Goal: Task Accomplishment & Management: Use online tool/utility

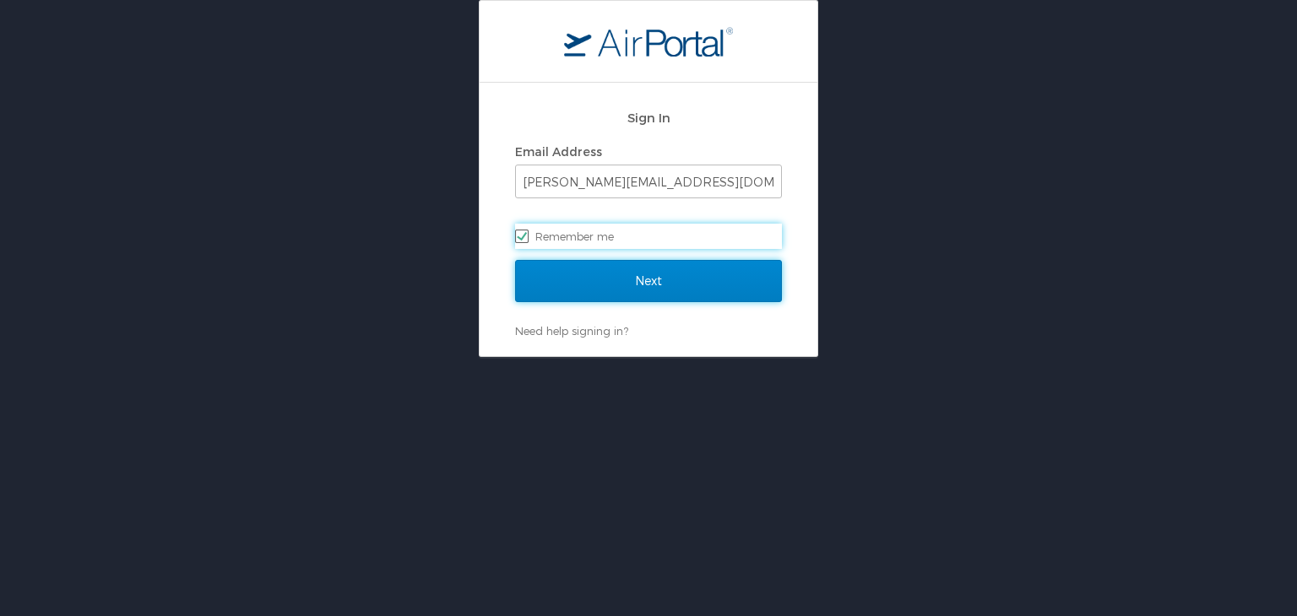
click at [628, 280] on input "Next" at bounding box center [648, 281] width 267 height 42
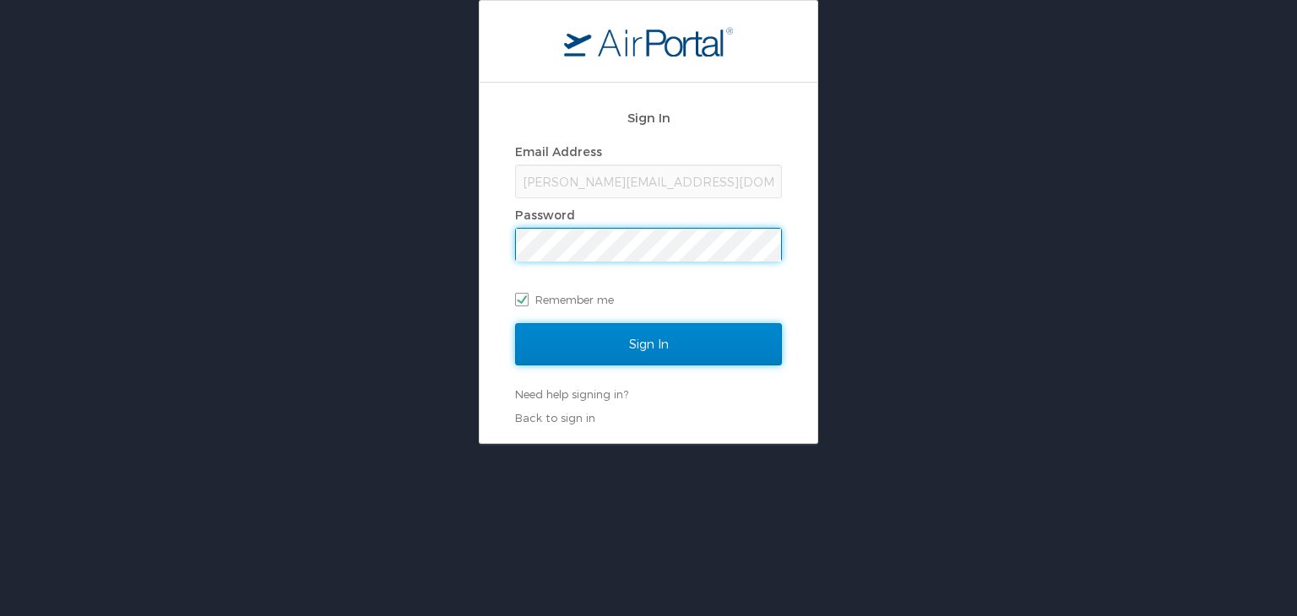
click at [629, 346] on input "Sign In" at bounding box center [648, 344] width 267 height 42
